Goal: Information Seeking & Learning: Learn about a topic

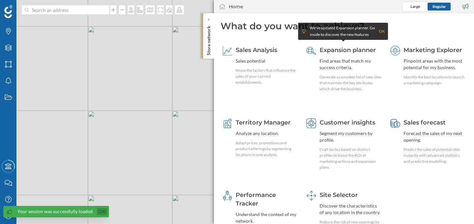
click at [101, 212] on link "Ok" at bounding box center [102, 212] width 11 height 8
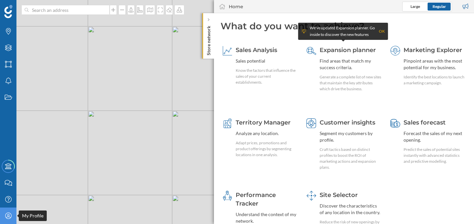
click at [7, 213] on icon "My Profile" at bounding box center [8, 215] width 8 height 7
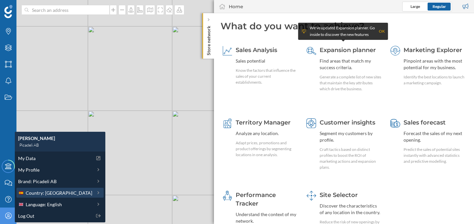
click at [53, 191] on span "Country: [GEOGRAPHIC_DATA]" at bounding box center [59, 192] width 67 height 7
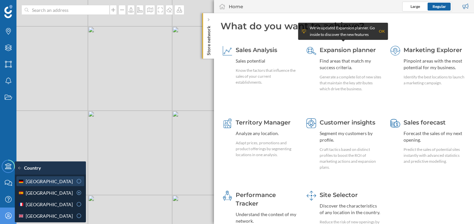
click at [64, 179] on div "[GEOGRAPHIC_DATA]" at bounding box center [45, 181] width 55 height 7
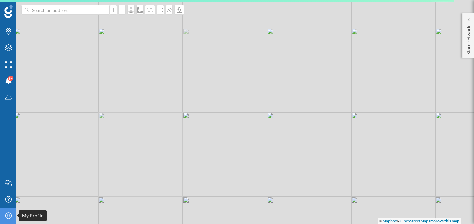
click at [13, 214] on div "My Profile" at bounding box center [8, 215] width 16 height 16
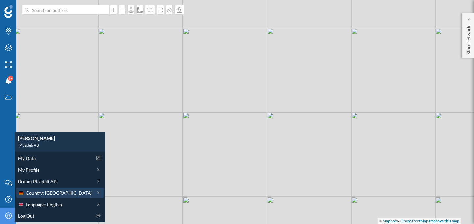
click at [57, 195] on span "Country: Germany" at bounding box center [59, 192] width 67 height 7
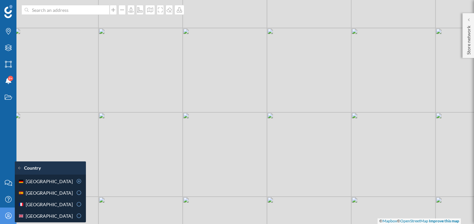
click at [6, 218] on icon at bounding box center [8, 215] width 6 height 6
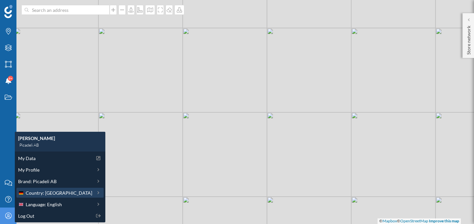
click at [42, 192] on span "Country: Germany" at bounding box center [59, 192] width 67 height 7
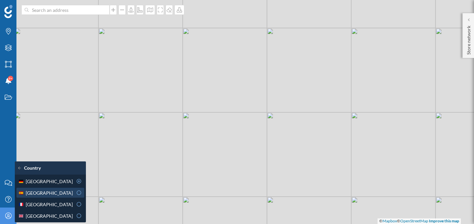
click at [47, 193] on div "[GEOGRAPHIC_DATA]" at bounding box center [45, 192] width 55 height 7
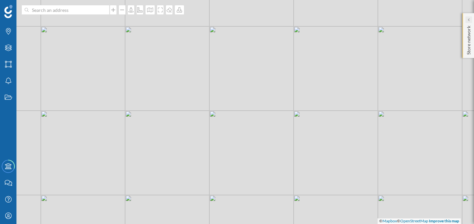
click at [466, 19] on div at bounding box center [469, 19] width 7 height 7
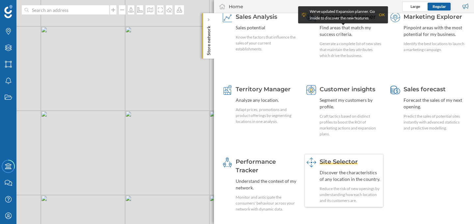
scroll to position [36, 0]
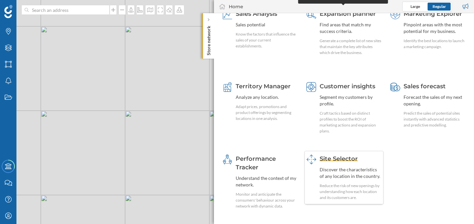
click at [348, 171] on div "Discover the characteristics of any location in the country." at bounding box center [351, 172] width 62 height 13
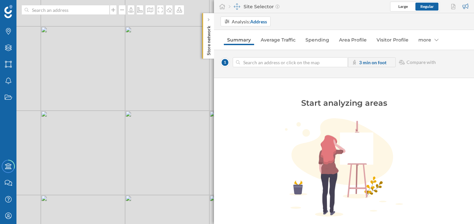
scroll to position [8, 0]
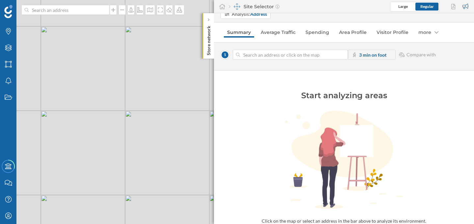
click at [157, 103] on div "© Mapbox © OpenStreetMap Improve this map" at bounding box center [237, 112] width 474 height 224
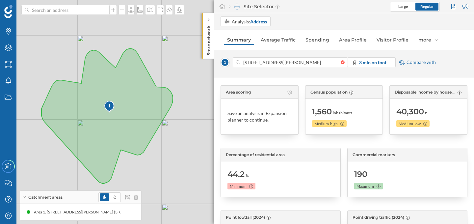
scroll to position [0, 0]
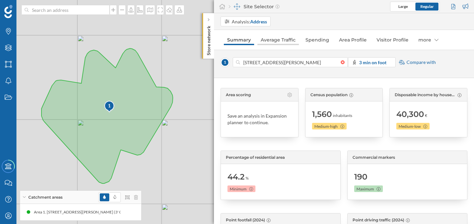
click at [281, 43] on link "Average Traffic" at bounding box center [278, 40] width 41 height 11
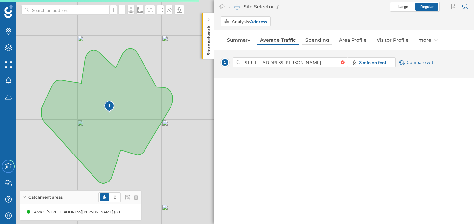
click at [325, 43] on link "Spending" at bounding box center [317, 40] width 30 height 11
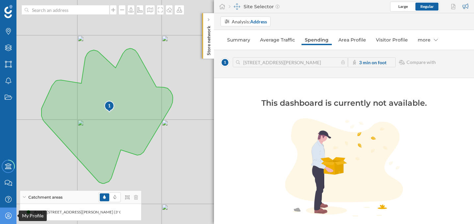
click at [12, 217] on icon "My Profile" at bounding box center [8, 215] width 8 height 7
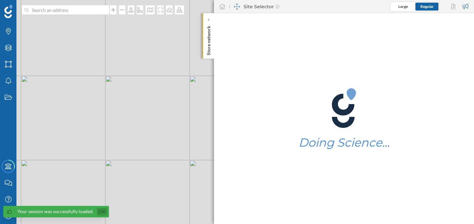
click at [103, 211] on link "Ok" at bounding box center [102, 212] width 11 height 8
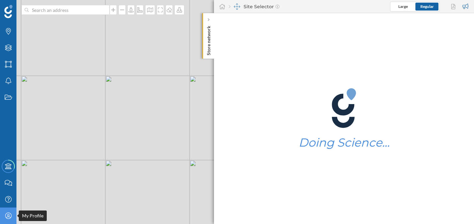
click at [7, 215] on icon "My Profile" at bounding box center [8, 215] width 8 height 7
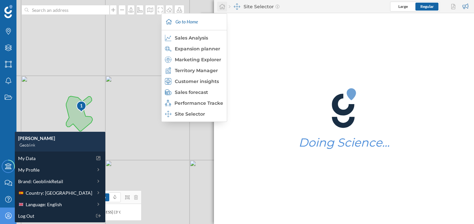
click at [226, 9] on div at bounding box center [222, 7] width 10 height 10
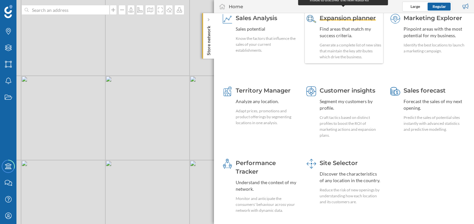
scroll to position [37, 0]
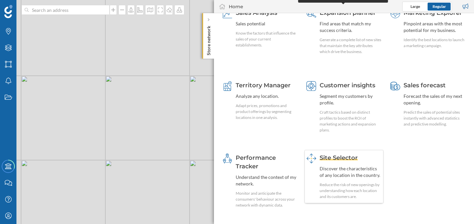
click at [336, 159] on span "Site Selector" at bounding box center [339, 157] width 38 height 7
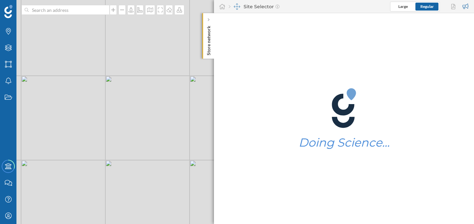
scroll to position [0, 0]
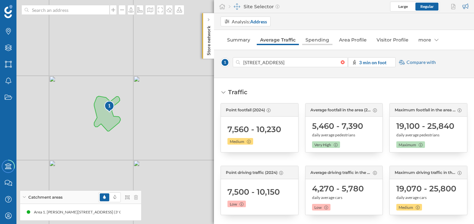
click at [322, 44] on link "Spending" at bounding box center [317, 40] width 30 height 11
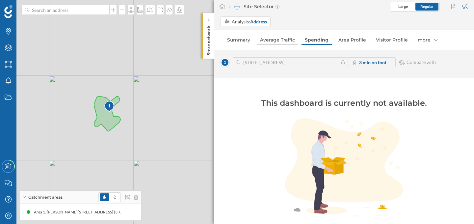
click at [290, 44] on link "Average Traffic" at bounding box center [277, 40] width 41 height 11
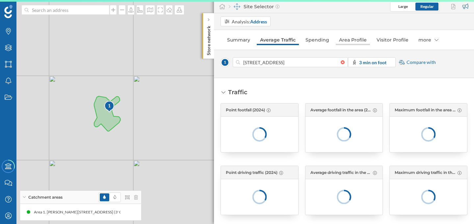
click at [354, 40] on link "Area Profile" at bounding box center [353, 40] width 34 height 11
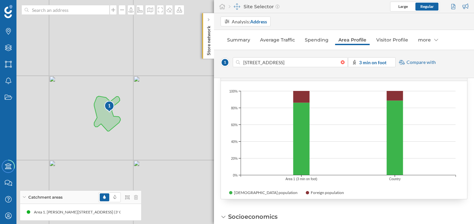
scroll to position [262, 0]
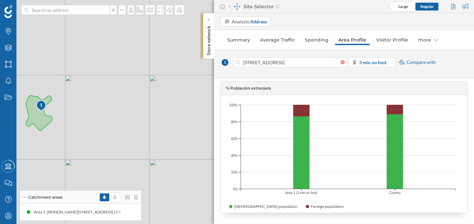
drag, startPoint x: 157, startPoint y: 115, endPoint x: 84, endPoint y: 113, distance: 72.8
click at [85, 114] on div "1 © Mapbox © OpenStreetMap Improve this map" at bounding box center [237, 112] width 474 height 224
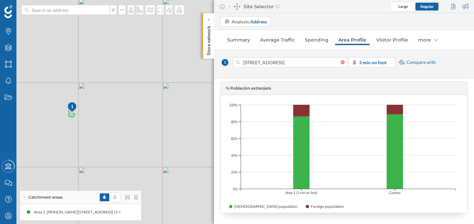
click at [129, 147] on div "1 © Mapbox © OpenStreetMap Improve this map" at bounding box center [237, 112] width 474 height 224
click at [343, 62] on div at bounding box center [344, 62] width 7 height 4
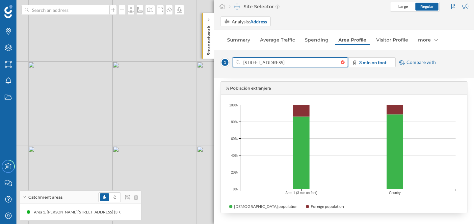
click at [341, 62] on input "Carrer D'alfons Xii 22, 08006 Barcelona, Barcelona, Spain" at bounding box center [290, 62] width 101 height 10
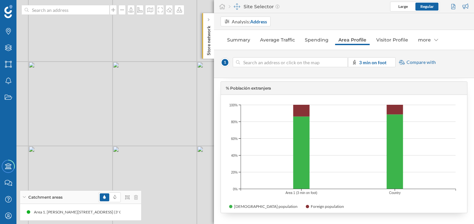
click at [124, 142] on div "1 © Mapbox © OpenStreetMap Improve this map" at bounding box center [237, 112] width 474 height 224
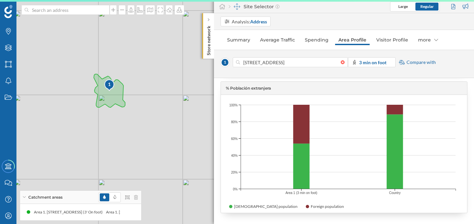
drag, startPoint x: 142, startPoint y: 159, endPoint x: 142, endPoint y: 137, distance: 22.1
click at [142, 137] on div "1 © Mapbox © OpenStreetMap Improve this map" at bounding box center [237, 112] width 474 height 224
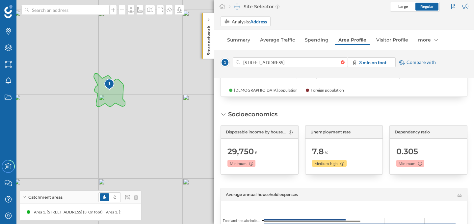
scroll to position [377, 0]
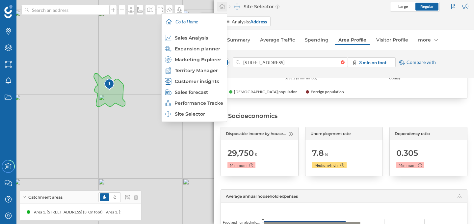
click at [222, 8] on icon at bounding box center [222, 6] width 6 height 5
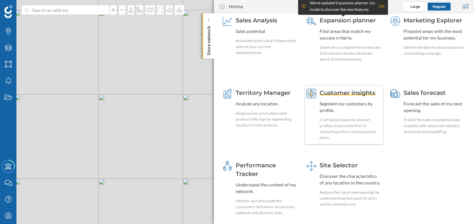
scroll to position [37, 0]
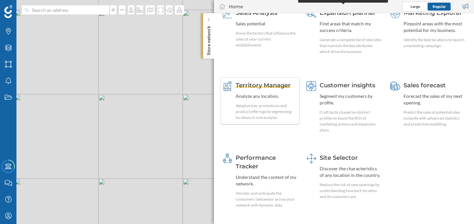
click at [272, 84] on span "Territory Manager" at bounding box center [263, 85] width 55 height 7
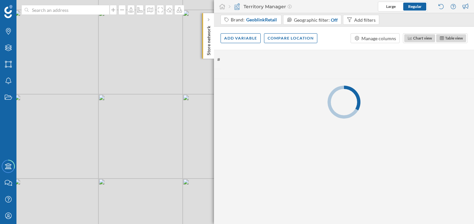
scroll to position [0, 0]
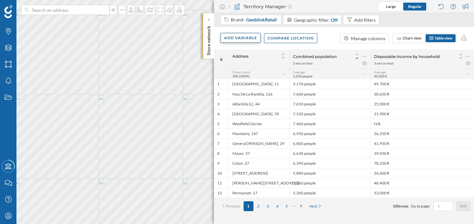
click at [254, 37] on div "Add variable" at bounding box center [241, 38] width 40 height 10
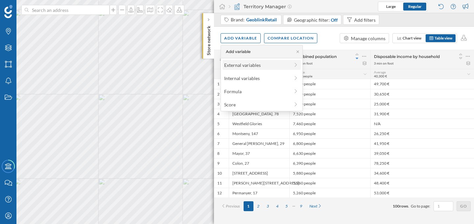
click at [253, 66] on div "External variables" at bounding box center [257, 65] width 66 height 7
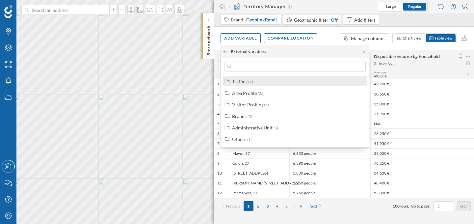
click at [260, 82] on div "Traffic (16)" at bounding box center [297, 81] width 131 height 7
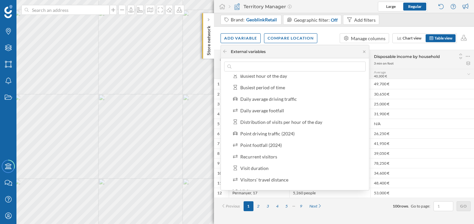
scroll to position [66, 0]
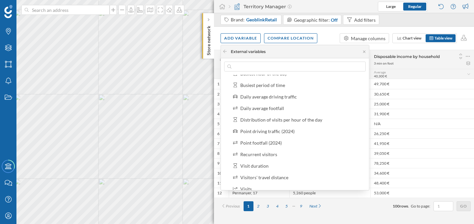
click at [230, 49] on div "External variables" at bounding box center [244, 52] width 43 height 6
click at [226, 50] on icon at bounding box center [225, 51] width 5 height 4
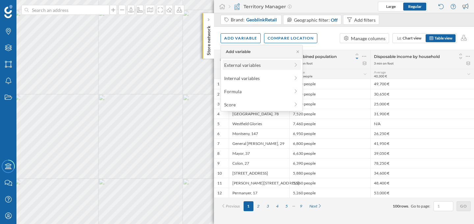
click at [239, 68] on div "External variables" at bounding box center [262, 65] width 78 height 10
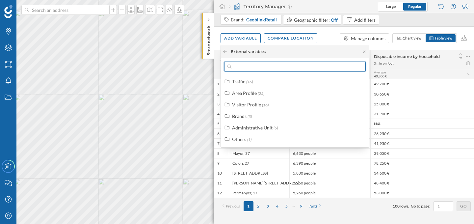
click at [241, 68] on input "text" at bounding box center [295, 67] width 127 height 10
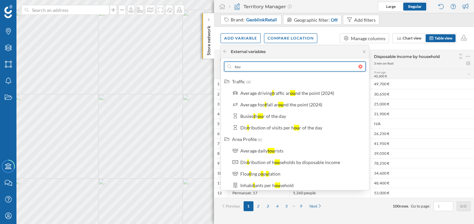
type input "tour"
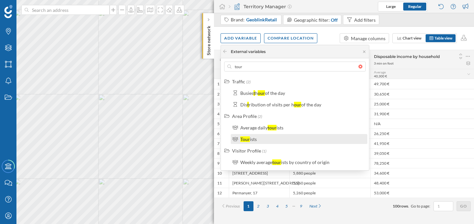
click at [248, 138] on div "Tour" at bounding box center [245, 139] width 10 height 6
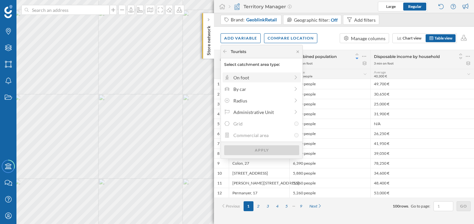
click at [251, 78] on div "On foot" at bounding box center [261, 77] width 56 height 7
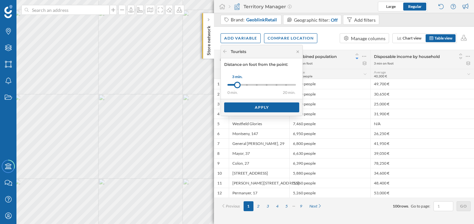
click at [257, 85] on div at bounding box center [257, 85] width 2 height 2
click at [260, 107] on div "Apply" at bounding box center [261, 107] width 75 height 10
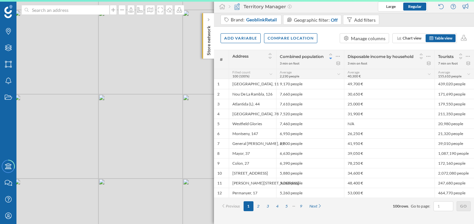
scroll to position [0, 0]
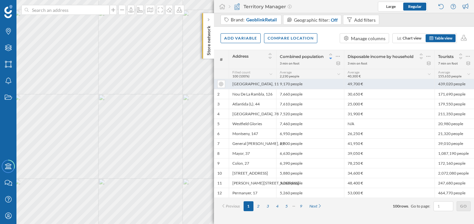
click at [259, 86] on div "Catalunya, 11" at bounding box center [252, 84] width 47 height 10
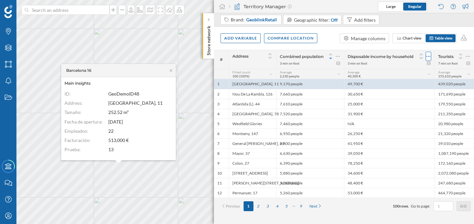
click at [428, 56] on icon at bounding box center [429, 56] width 4 height 1
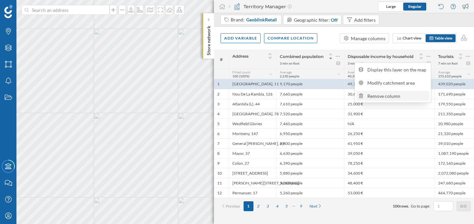
click at [408, 95] on div "Remove column" at bounding box center [398, 96] width 60 height 7
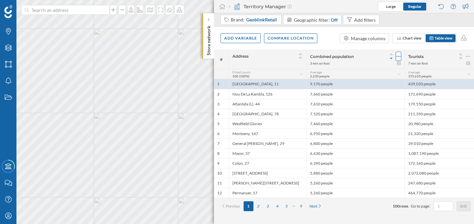
click at [401, 55] on div at bounding box center [399, 56] width 6 height 9
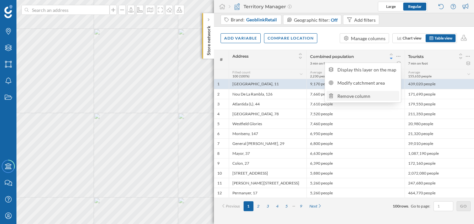
click at [382, 95] on div "Remove column" at bounding box center [368, 96] width 60 height 7
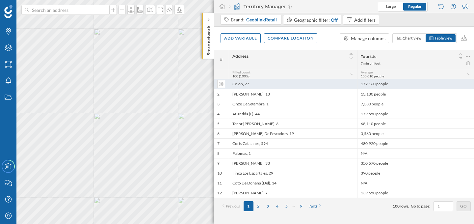
click at [245, 83] on div "Colon, 27" at bounding box center [293, 84] width 128 height 10
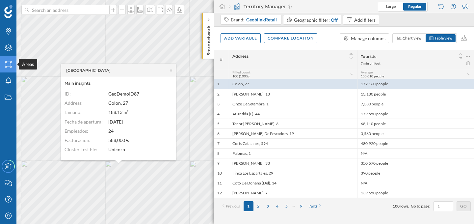
click at [4, 64] on icon "Areas" at bounding box center [8, 64] width 8 height 7
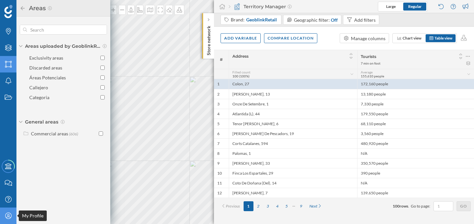
click at [6, 217] on icon "My Profile" at bounding box center [8, 215] width 8 height 7
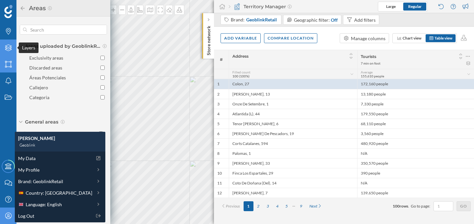
click at [10, 47] on icon "Layers" at bounding box center [8, 47] width 8 height 7
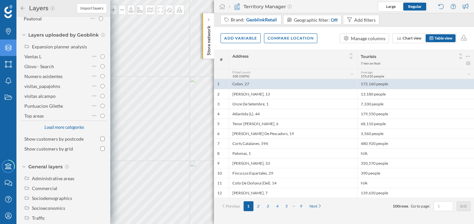
scroll to position [61, 0]
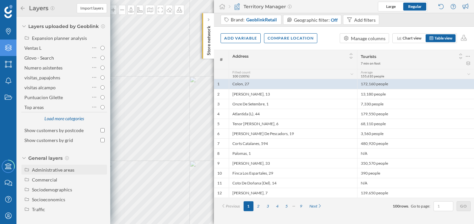
click at [54, 170] on div "Administrative areas" at bounding box center [53, 170] width 42 height 6
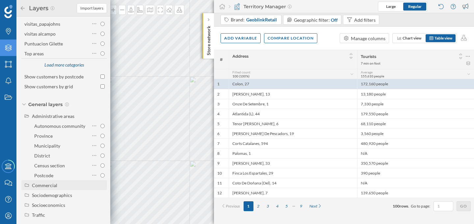
scroll to position [121, 0]
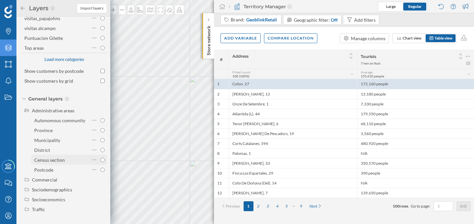
click at [63, 157] on div "Census section" at bounding box center [49, 160] width 31 height 6
click at [100, 158] on input "Census section" at bounding box center [102, 160] width 4 height 4
radio input "true"
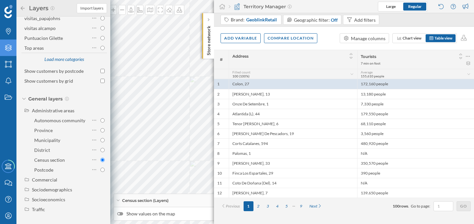
click at [20, 5] on div "Layers" at bounding box center [48, 8] width 57 height 11
click at [22, 7] on icon at bounding box center [23, 8] width 4 height 4
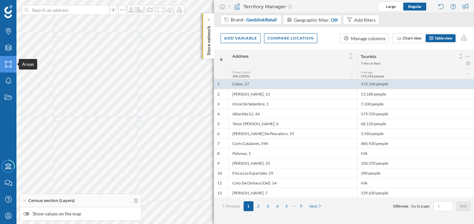
click at [9, 62] on icon "Areas" at bounding box center [8, 64] width 8 height 7
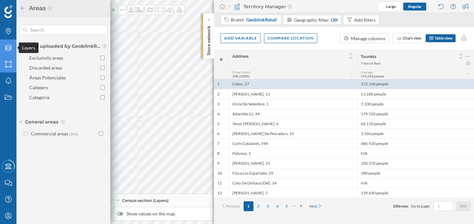
click at [6, 45] on icon at bounding box center [8, 47] width 7 height 7
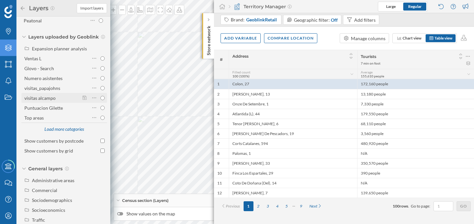
scroll to position [61, 0]
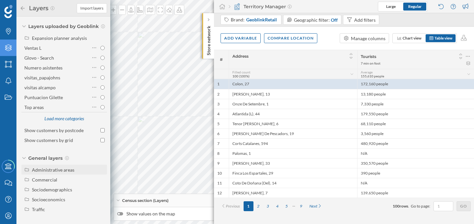
click at [46, 170] on div "Administrative areas" at bounding box center [53, 170] width 42 height 6
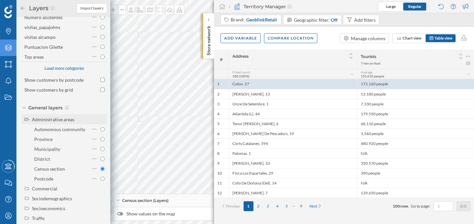
scroll to position [119, 0]
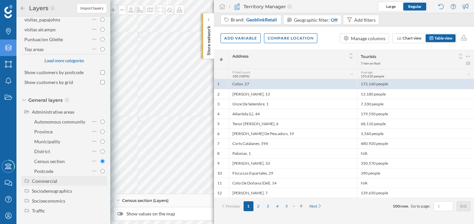
click at [54, 184] on div "Commercial" at bounding box center [68, 181] width 73 height 7
click at [57, 193] on div "Commercial markers" at bounding box center [57, 190] width 46 height 7
click at [100, 193] on input "Commercial markers" at bounding box center [102, 191] width 4 height 4
radio input "true"
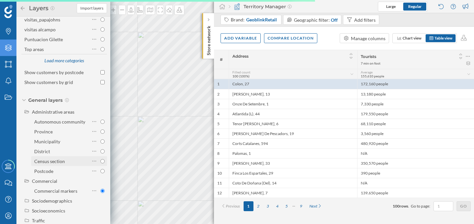
click at [65, 161] on div "Census section" at bounding box center [61, 161] width 54 height 7
click at [100, 161] on input "Census section" at bounding box center [102, 161] width 4 height 4
radio input "true"
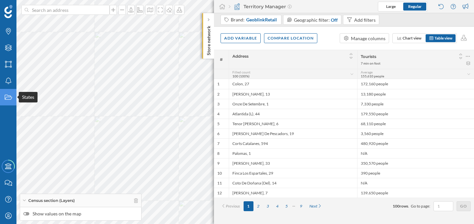
click at [13, 99] on div "States" at bounding box center [8, 97] width 16 height 16
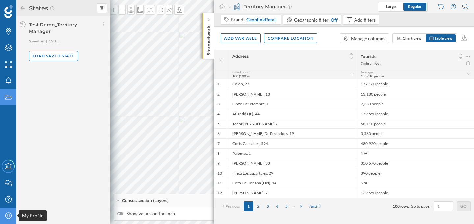
click at [10, 219] on div "My Profile" at bounding box center [8, 215] width 16 height 16
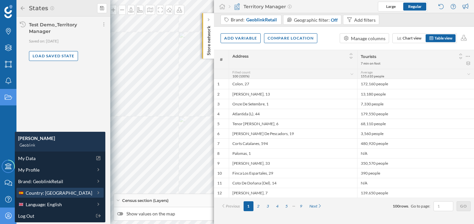
click at [35, 195] on span "Country: Spain" at bounding box center [59, 192] width 67 height 7
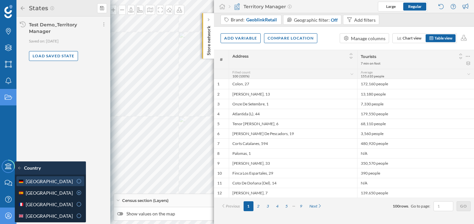
click at [51, 178] on div "Germany" at bounding box center [45, 181] width 55 height 7
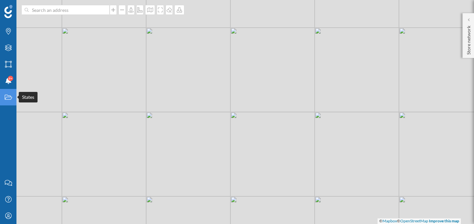
click at [9, 96] on icon "States" at bounding box center [8, 97] width 8 height 7
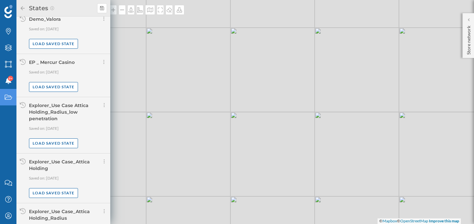
scroll to position [245, 0]
click at [81, 69] on p "Saved on: 11/07/2025" at bounding box center [68, 71] width 78 height 7
click at [59, 89] on div "Load saved state" at bounding box center [53, 86] width 49 height 10
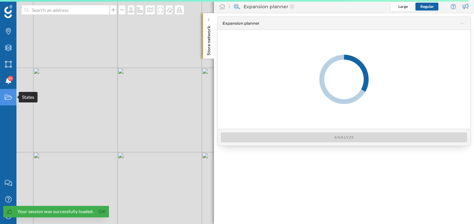
click at [11, 100] on icon "States" at bounding box center [8, 97] width 8 height 7
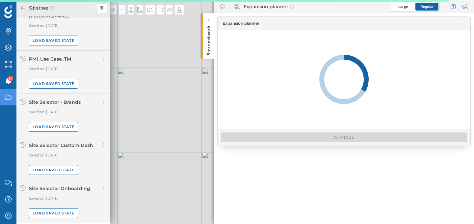
scroll to position [508, 0]
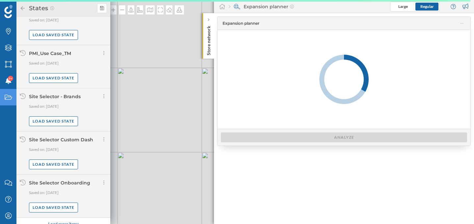
click at [52, 219] on div "Load more items" at bounding box center [63, 224] width 39 height 10
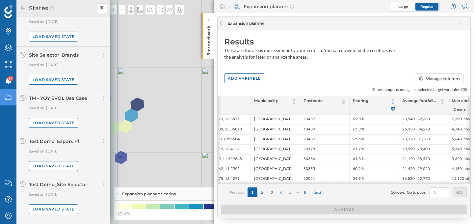
scroll to position [0, 39]
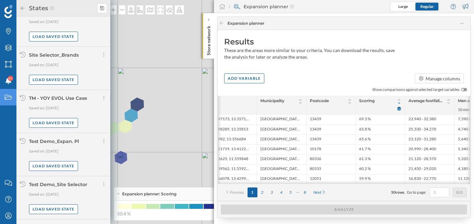
click at [24, 8] on icon at bounding box center [23, 8] width 6 height 5
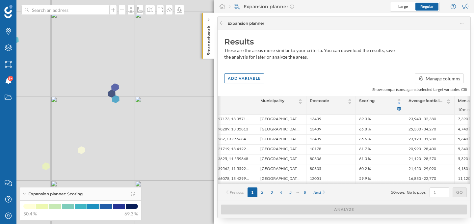
drag, startPoint x: 103, startPoint y: 113, endPoint x: 152, endPoint y: 116, distance: 49.2
click at [152, 116] on div "© Mapbox © OpenStreetMap Improve this map" at bounding box center [237, 112] width 474 height 224
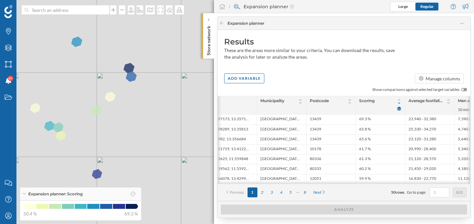
drag, startPoint x: 152, startPoint y: 117, endPoint x: 147, endPoint y: 81, distance: 35.9
click at [147, 81] on div "© Mapbox © OpenStreetMap Improve this map" at bounding box center [237, 112] width 474 height 224
click at [239, 76] on div "Add variable" at bounding box center [244, 78] width 40 height 10
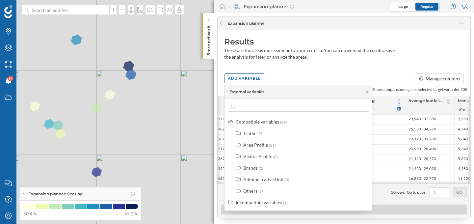
click at [284, 70] on div "Results These are the areas more similar to your criteria. You can download the…" at bounding box center [344, 115] width 253 height 171
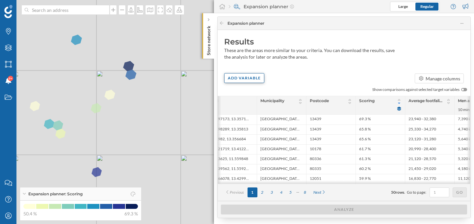
click at [242, 79] on div "Add variable" at bounding box center [244, 78] width 40 height 10
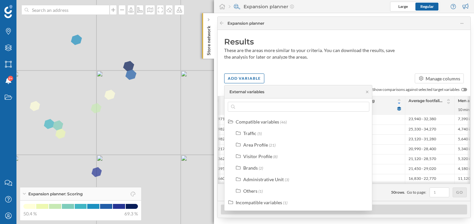
click at [279, 70] on div "Results These are the areas more similar to your criteria. You can download the…" at bounding box center [344, 50] width 253 height 40
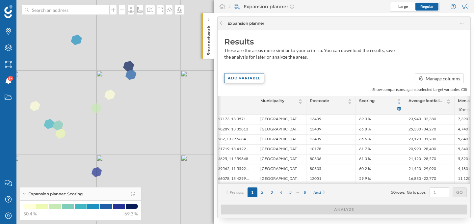
click at [246, 79] on div "Add variable" at bounding box center [244, 78] width 40 height 10
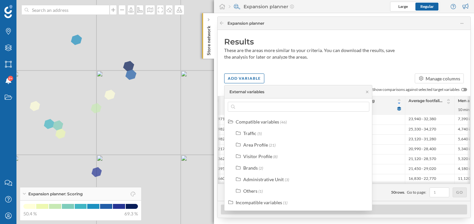
click at [296, 75] on div "Add variable Manage columns" at bounding box center [344, 78] width 253 height 10
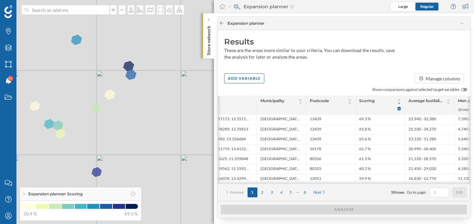
click at [222, 24] on icon at bounding box center [221, 23] width 5 height 4
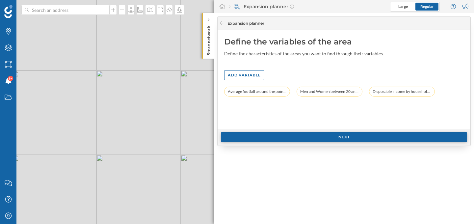
click at [268, 139] on div "Next" at bounding box center [344, 137] width 246 height 10
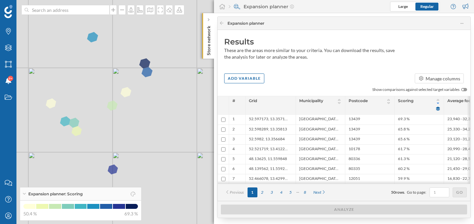
drag, startPoint x: 125, startPoint y: 112, endPoint x: 141, endPoint y: 109, distance: 16.1
click at [141, 109] on div "© Mapbox © OpenStreetMap Improve this map" at bounding box center [237, 112] width 474 height 224
click at [212, 16] on div "Store network" at bounding box center [209, 35] width 12 height 45
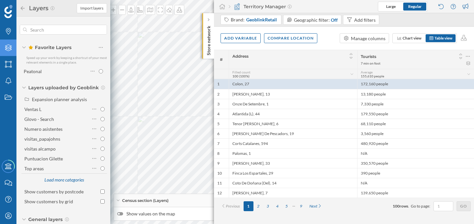
scroll to position [119, 0]
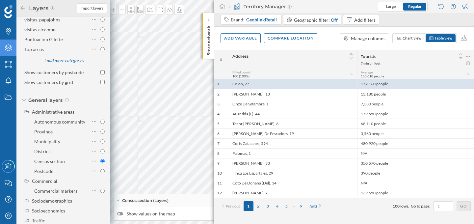
click at [21, 6] on icon at bounding box center [23, 8] width 6 height 5
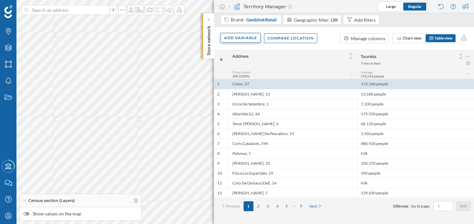
click at [237, 37] on div "Add variable" at bounding box center [241, 38] width 40 height 10
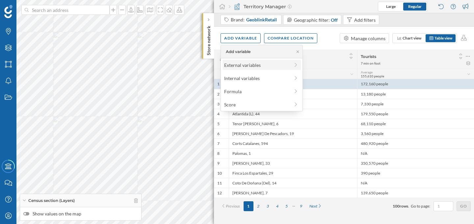
click at [243, 62] on div "External variables" at bounding box center [257, 65] width 66 height 7
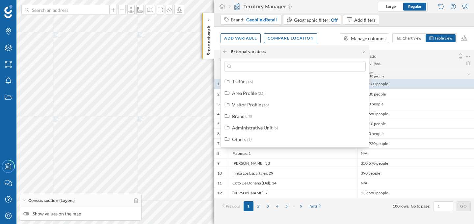
click at [323, 35] on div "Add variable Compare location Manage columns Chart view Table view" at bounding box center [344, 38] width 260 height 23
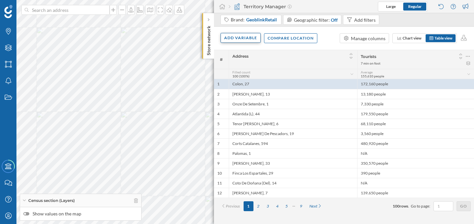
click at [244, 36] on div "Add variable" at bounding box center [241, 38] width 40 height 10
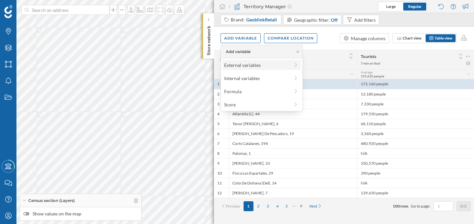
click at [242, 62] on div "External variables" at bounding box center [257, 65] width 66 height 7
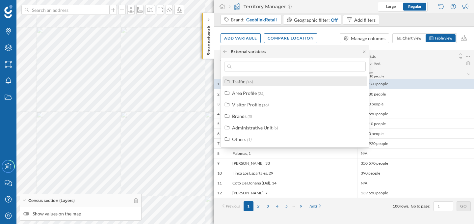
click at [268, 81] on div "Traffic (16)" at bounding box center [297, 81] width 131 height 7
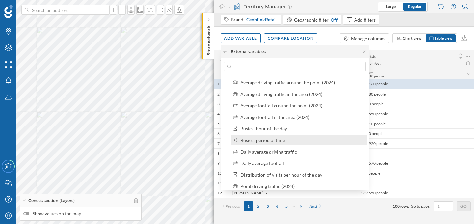
scroll to position [11, 0]
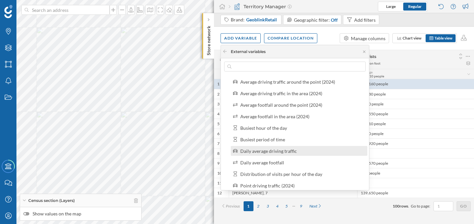
click at [286, 152] on div "Daily average driving traffic" at bounding box center [268, 151] width 57 height 6
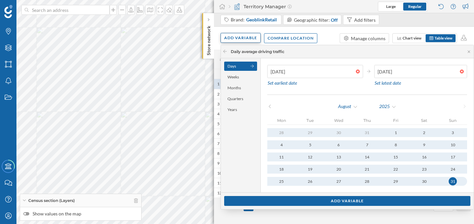
click at [242, 40] on div "Add variable" at bounding box center [241, 38] width 40 height 10
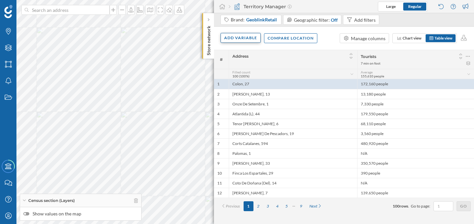
click at [238, 37] on div "Add variable" at bounding box center [241, 38] width 40 height 10
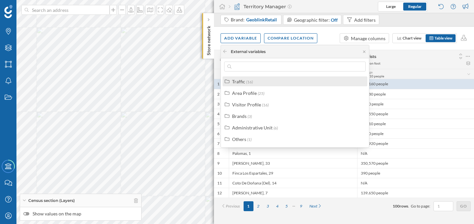
click at [238, 80] on div "Traffic" at bounding box center [238, 82] width 13 height 6
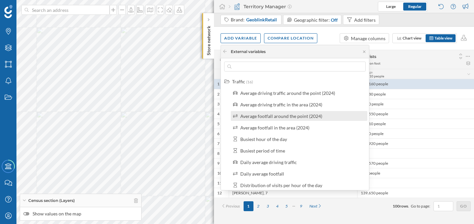
click at [258, 119] on label "Average footfall around the point (2024)" at bounding box center [281, 116] width 82 height 7
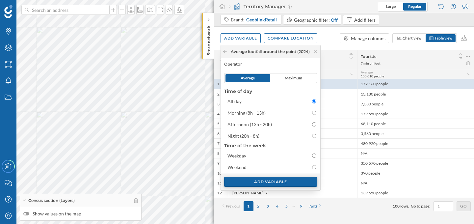
click at [266, 180] on div "Add variable" at bounding box center [270, 182] width 93 height 10
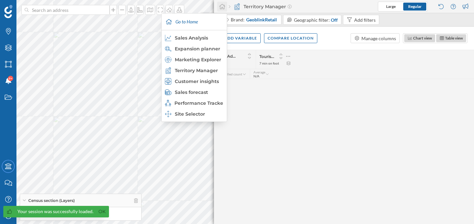
click at [223, 6] on icon at bounding box center [222, 7] width 7 height 6
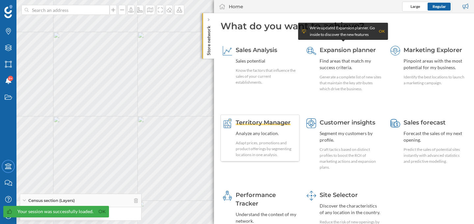
click at [271, 124] on span "Territory Manager" at bounding box center [263, 122] width 55 height 7
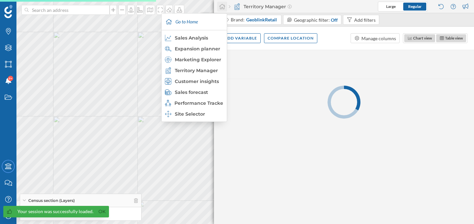
click at [222, 7] on icon at bounding box center [222, 6] width 6 height 5
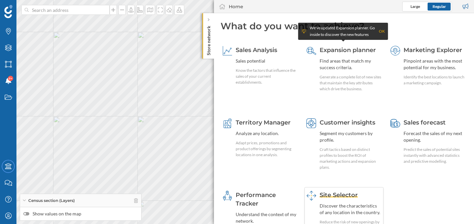
click at [326, 198] on span "Site Selector" at bounding box center [339, 194] width 38 height 7
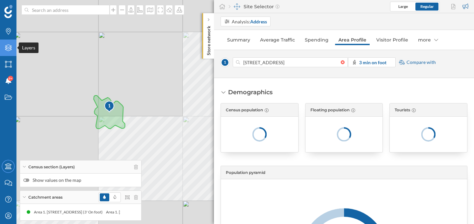
click at [9, 50] on icon at bounding box center [8, 47] width 7 height 7
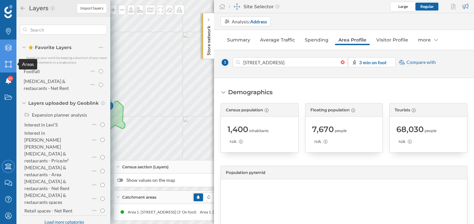
click at [10, 66] on icon "Areas" at bounding box center [8, 64] width 8 height 7
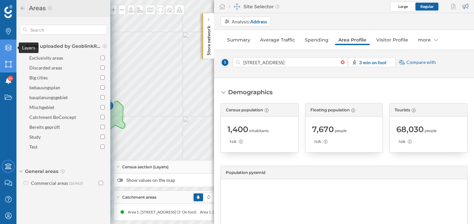
click at [8, 45] on icon "Layers" at bounding box center [8, 47] width 8 height 7
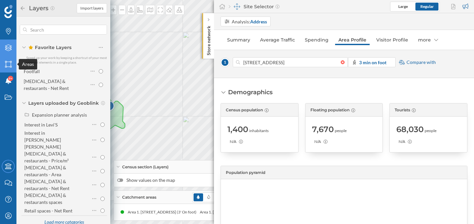
click at [11, 61] on icon "Areas" at bounding box center [8, 64] width 8 height 7
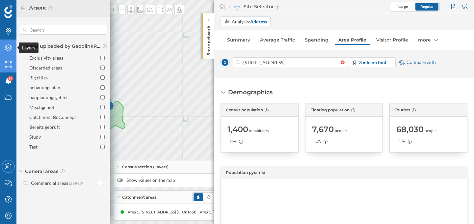
click at [11, 49] on icon at bounding box center [8, 47] width 7 height 7
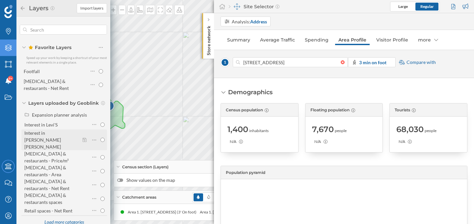
scroll to position [93, 0]
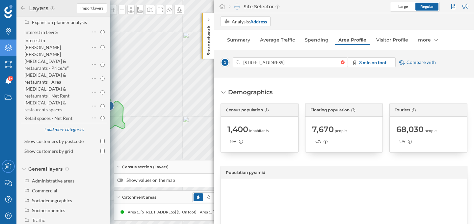
click at [173, 169] on div "Census section (Layers)" at bounding box center [174, 166] width 121 height 13
click at [291, 41] on link "Average Traffic" at bounding box center [277, 40] width 41 height 11
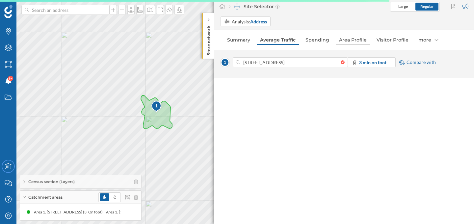
click at [354, 39] on link "Area Profile" at bounding box center [353, 40] width 34 height 11
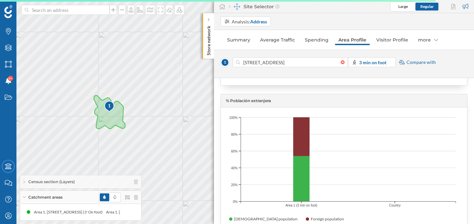
scroll to position [252, 0]
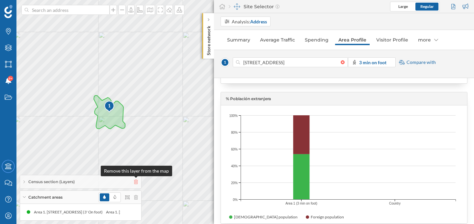
click at [135, 183] on icon at bounding box center [136, 181] width 4 height 5
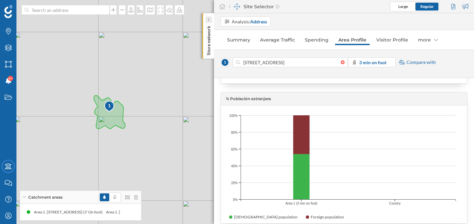
click at [209, 18] on icon at bounding box center [208, 19] width 2 height 3
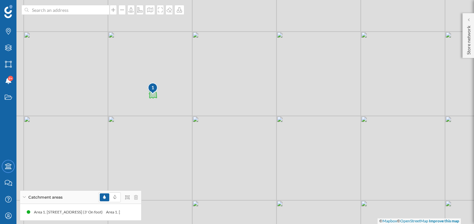
drag, startPoint x: 75, startPoint y: 50, endPoint x: 124, endPoint y: 89, distance: 62.3
click at [124, 89] on div "1 © Mapbox © OpenStreetMap Improve this map" at bounding box center [237, 112] width 474 height 224
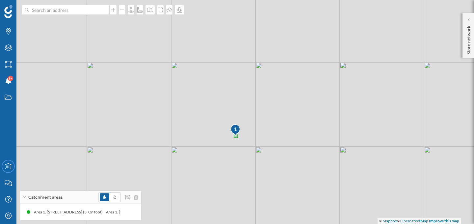
drag, startPoint x: 146, startPoint y: 79, endPoint x: 206, endPoint y: 106, distance: 65.8
click at [207, 106] on div "1 © Mapbox © OpenStreetMap Improve this map" at bounding box center [237, 112] width 474 height 224
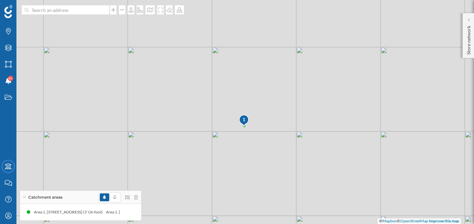
drag, startPoint x: 134, startPoint y: 78, endPoint x: 218, endPoint y: 112, distance: 89.8
click at [218, 112] on div "1 © Mapbox © OpenStreetMap Improve this map" at bounding box center [237, 112] width 474 height 224
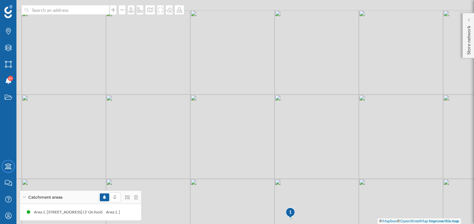
drag, startPoint x: 173, startPoint y: 75, endPoint x: 192, endPoint y: 152, distance: 78.8
click at [192, 152] on div "1 © Mapbox © OpenStreetMap Improve this map" at bounding box center [237, 112] width 474 height 224
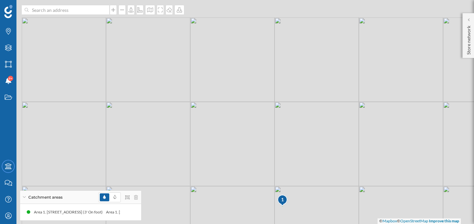
drag, startPoint x: 122, startPoint y: 98, endPoint x: 178, endPoint y: 121, distance: 61.2
click at [178, 121] on div "1 © Mapbox © OpenStreetMap Improve this map" at bounding box center [237, 112] width 474 height 224
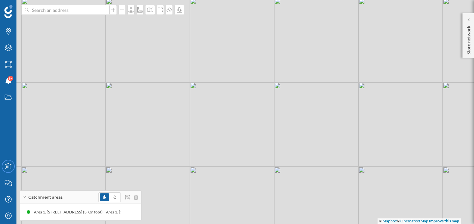
drag, startPoint x: 252, startPoint y: 91, endPoint x: 178, endPoint y: 107, distance: 75.3
click at [178, 107] on div "1 © Mapbox © OpenStreetMap Improve this map" at bounding box center [237, 112] width 474 height 224
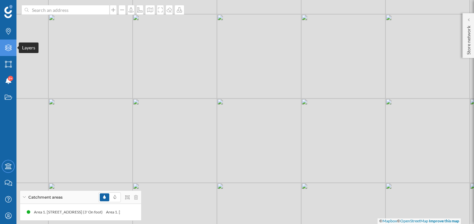
click at [11, 53] on div "Layers" at bounding box center [8, 48] width 16 height 16
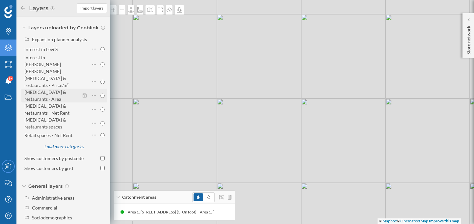
scroll to position [93, 0]
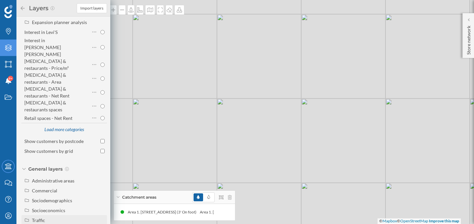
click at [57, 217] on div "Traffic" at bounding box center [68, 220] width 73 height 7
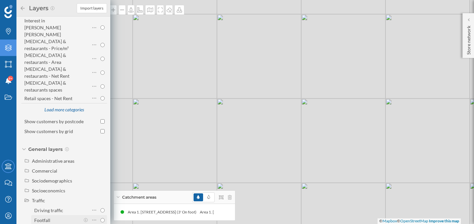
click at [63, 217] on div "Footfall" at bounding box center [57, 220] width 46 height 7
click at [100, 218] on input "Footfall" at bounding box center [102, 220] width 4 height 4
radio input "true"
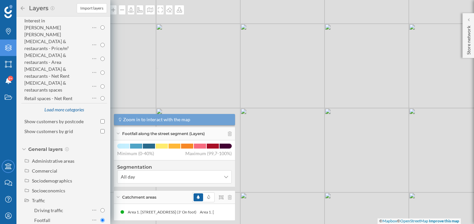
drag, startPoint x: 287, startPoint y: 63, endPoint x: 143, endPoint y: 94, distance: 147.5
click at [143, 94] on div "1 © Mapbox © OpenStreetMap Improve this map" at bounding box center [237, 112] width 474 height 224
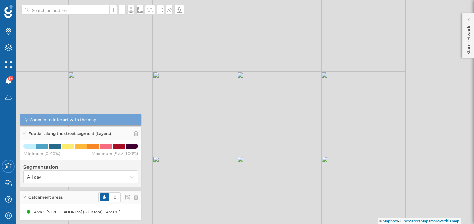
drag, startPoint x: 200, startPoint y: 91, endPoint x: 112, endPoint y: 118, distance: 92.5
click at [112, 118] on div "Brands Layers Areas Notifications 9+ States Academy Contact us Help Center My P…" at bounding box center [237, 112] width 474 height 224
drag, startPoint x: 197, startPoint y: 40, endPoint x: 147, endPoint y: 115, distance: 90.0
click at [147, 115] on div "1 © Mapbox © OpenStreetMap Improve this map" at bounding box center [237, 112] width 474 height 224
drag, startPoint x: 220, startPoint y: 68, endPoint x: 204, endPoint y: 98, distance: 33.9
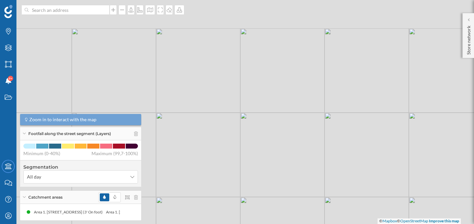
click at [204, 98] on div "1 © Mapbox © OpenStreetMap Improve this map" at bounding box center [237, 112] width 474 height 224
drag, startPoint x: 296, startPoint y: 106, endPoint x: 199, endPoint y: 91, distance: 98.7
click at [199, 91] on div "1 © Mapbox © OpenStreetMap Improve this map" at bounding box center [237, 112] width 474 height 224
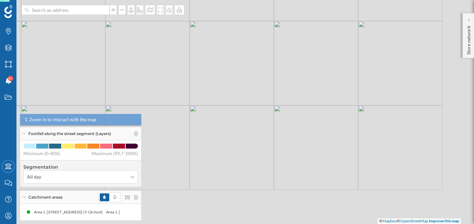
drag, startPoint x: 274, startPoint y: 128, endPoint x: 220, endPoint y: 90, distance: 66.8
click at [220, 90] on div "1 © Mapbox © OpenStreetMap Improve this map" at bounding box center [237, 112] width 474 height 224
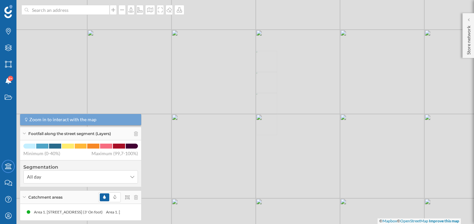
drag, startPoint x: 272, startPoint y: 140, endPoint x: 210, endPoint y: 119, distance: 65.5
click at [210, 119] on div "1 © Mapbox © OpenStreetMap Improve this map" at bounding box center [237, 112] width 474 height 224
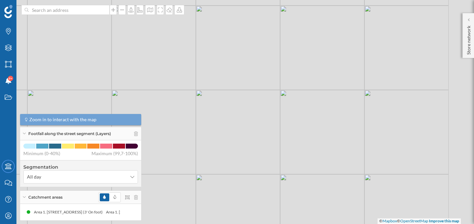
drag, startPoint x: 241, startPoint y: 129, endPoint x: 200, endPoint y: 101, distance: 49.9
click at [200, 101] on div "1 © Mapbox © OpenStreetMap Improve this map" at bounding box center [237, 112] width 474 height 224
drag, startPoint x: 226, startPoint y: 143, endPoint x: 212, endPoint y: 101, distance: 43.9
click at [212, 101] on div "1 © Mapbox © OpenStreetMap Improve this map" at bounding box center [237, 112] width 474 height 224
drag, startPoint x: 270, startPoint y: 130, endPoint x: 217, endPoint y: 198, distance: 85.8
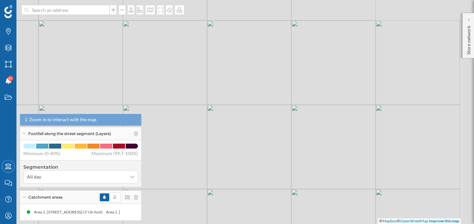
click at [217, 198] on div "1 © Mapbox © OpenStreetMap Improve this map" at bounding box center [237, 112] width 474 height 224
drag, startPoint x: 280, startPoint y: 99, endPoint x: 249, endPoint y: 155, distance: 63.7
click at [249, 155] on div "1 © Mapbox © OpenStreetMap Improve this map" at bounding box center [237, 112] width 474 height 224
drag, startPoint x: 297, startPoint y: 84, endPoint x: 331, endPoint y: 15, distance: 76.1
click at [331, 15] on div "1 © Mapbox © OpenStreetMap Improve this map" at bounding box center [237, 112] width 474 height 224
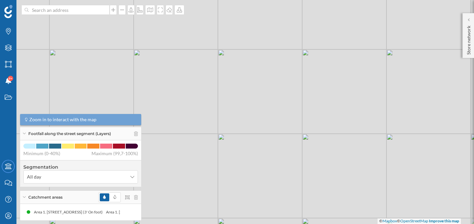
drag, startPoint x: 290, startPoint y: 111, endPoint x: 298, endPoint y: 65, distance: 46.8
click at [298, 65] on div "1 © Mapbox © OpenStreetMap Improve this map" at bounding box center [237, 112] width 474 height 224
drag, startPoint x: 239, startPoint y: 153, endPoint x: 340, endPoint y: 29, distance: 159.4
click at [340, 29] on div "1 © Mapbox © OpenStreetMap Improve this map" at bounding box center [237, 112] width 474 height 224
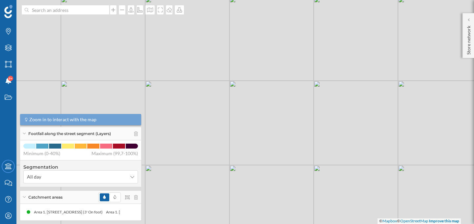
drag, startPoint x: 293, startPoint y: 71, endPoint x: 316, endPoint y: 25, distance: 51.7
click at [316, 25] on div "1 © Mapbox © OpenStreetMap Improve this map" at bounding box center [237, 112] width 474 height 224
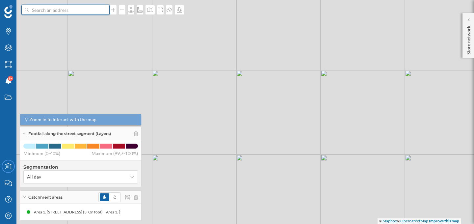
click at [57, 11] on input at bounding box center [66, 10] width 74 height 10
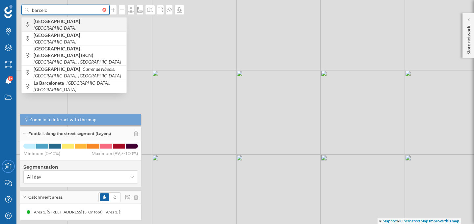
type input "barcelo"
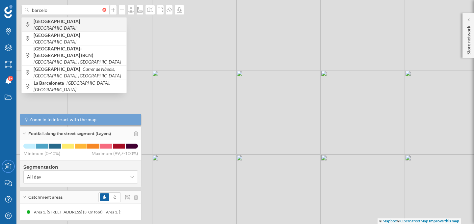
click at [53, 23] on b "[GEOGRAPHIC_DATA]" at bounding box center [58, 21] width 48 height 6
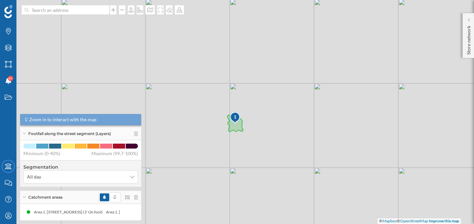
drag, startPoint x: 245, startPoint y: 119, endPoint x: 187, endPoint y: 142, distance: 63.1
click at [187, 142] on div "1 © Mapbox © OpenStreetMap Improve this map" at bounding box center [237, 112] width 474 height 224
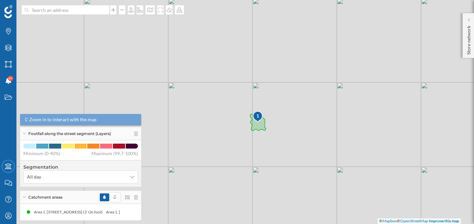
drag, startPoint x: 232, startPoint y: 125, endPoint x: 230, endPoint y: 136, distance: 11.0
click at [230, 136] on div "1 © Mapbox © OpenStreetMap Improve this map" at bounding box center [237, 112] width 474 height 224
click at [260, 133] on icon at bounding box center [257, 128] width 16 height 17
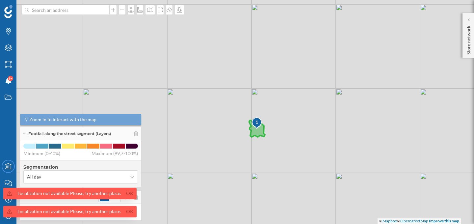
click at [260, 132] on icon at bounding box center [257, 128] width 16 height 17
click at [257, 124] on div "1" at bounding box center [257, 122] width 11 height 7
click at [469, 21] on icon at bounding box center [469, 19] width 2 height 3
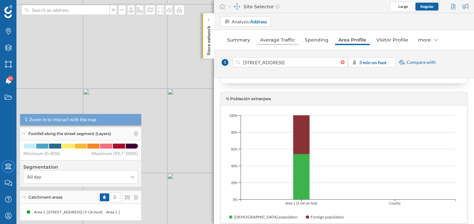
click at [272, 41] on link "Average Traffic" at bounding box center [277, 40] width 41 height 11
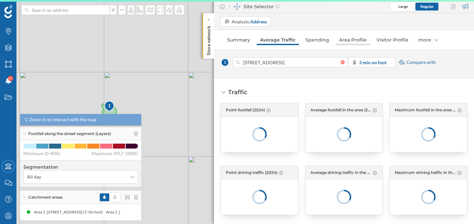
click at [350, 36] on link "Area Profile" at bounding box center [353, 40] width 34 height 11
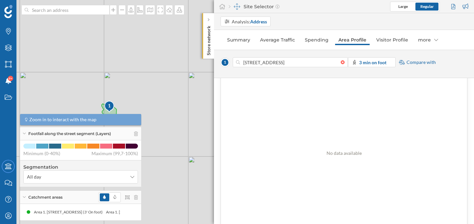
scroll to position [105, 0]
click at [369, 64] on strong "3 min on foot" at bounding box center [372, 63] width 27 height 6
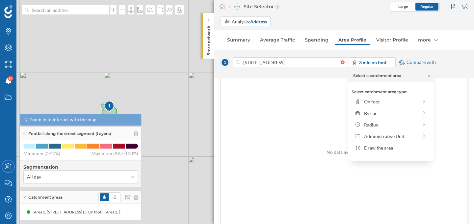
click at [337, 79] on div "No data available" at bounding box center [344, 152] width 246 height 156
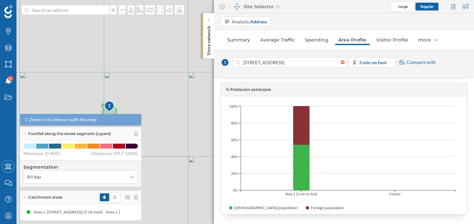
scroll to position [259, 0]
click at [22, 135] on div "Footfall along the street segment (Layers)" at bounding box center [80, 133] width 121 height 13
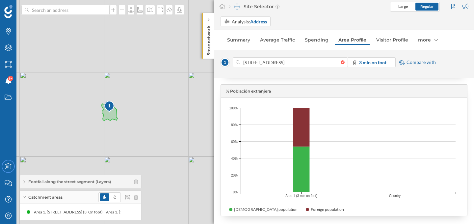
click at [25, 197] on icon at bounding box center [24, 197] width 4 height 2
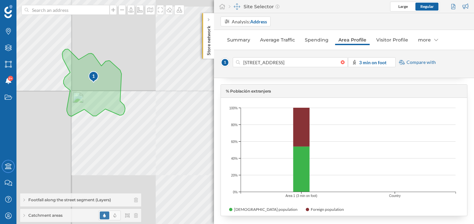
click at [145, 105] on div "1 © Mapbox © OpenStreetMap Improve this map" at bounding box center [237, 112] width 474 height 224
